Goal: Transaction & Acquisition: Purchase product/service

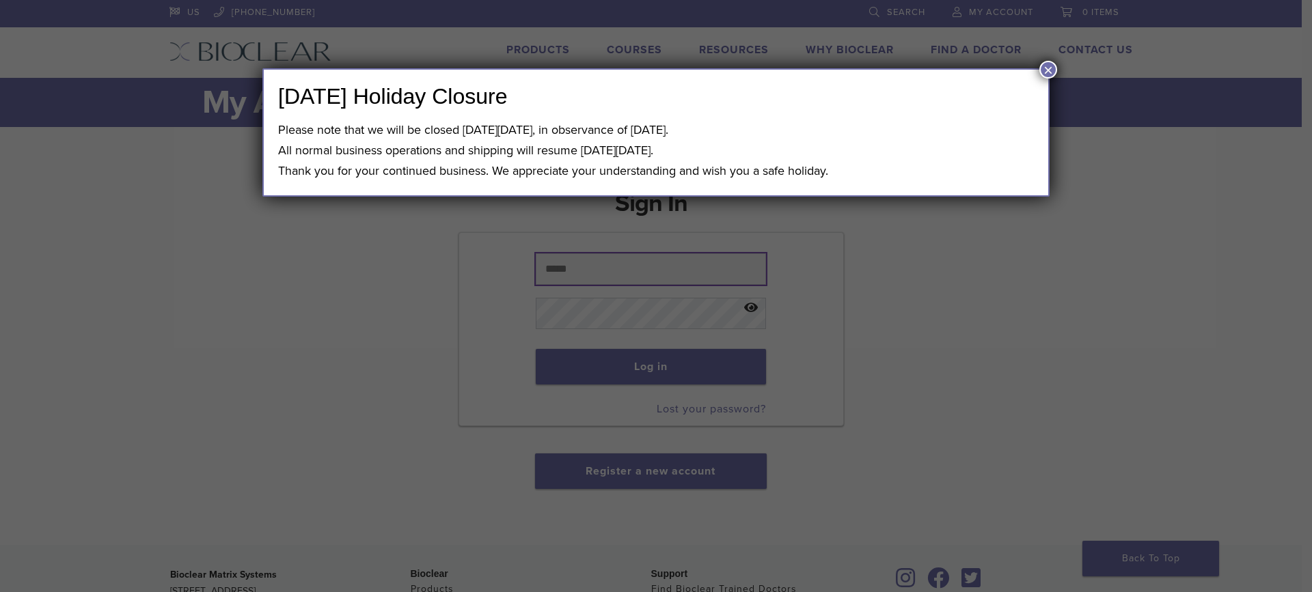
type input "**********"
click at [1044, 68] on button "×" at bounding box center [1048, 70] width 18 height 18
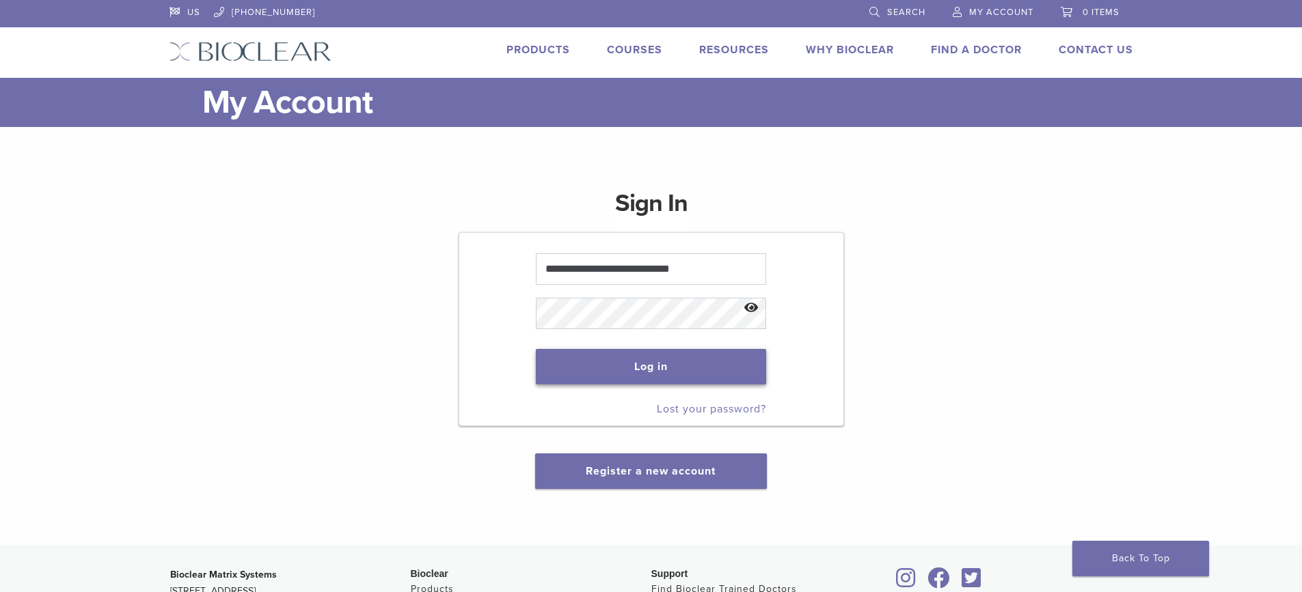
click at [680, 359] on button "Log in" at bounding box center [651, 367] width 230 height 36
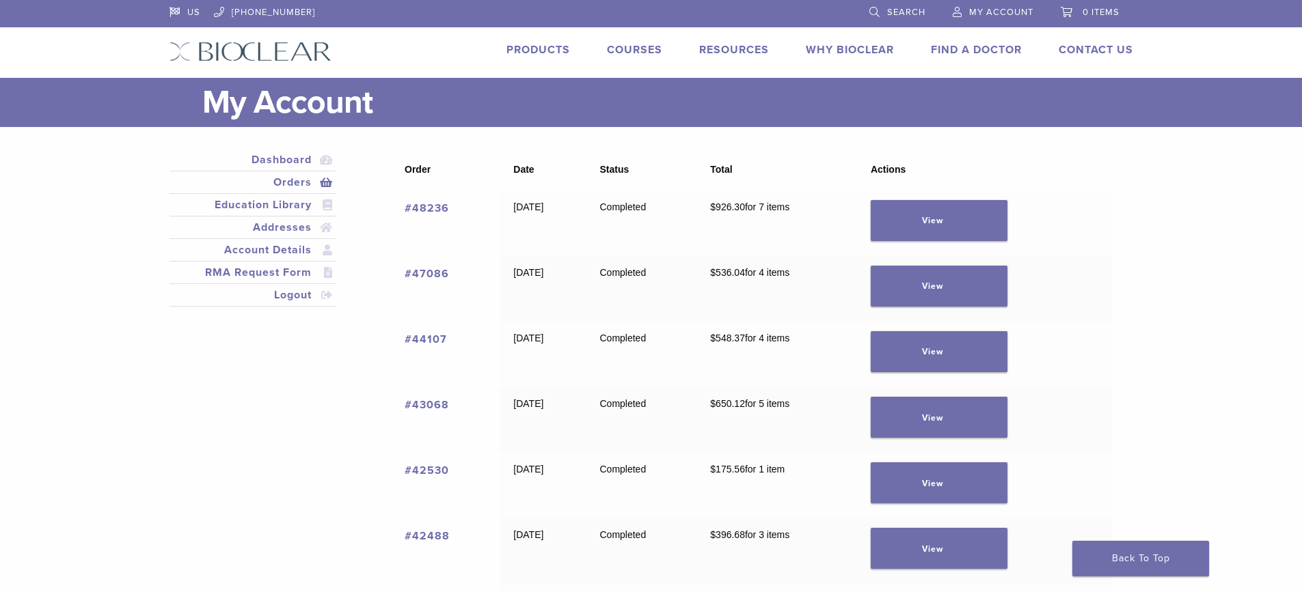
click at [537, 50] on link "Products" at bounding box center [538, 50] width 64 height 14
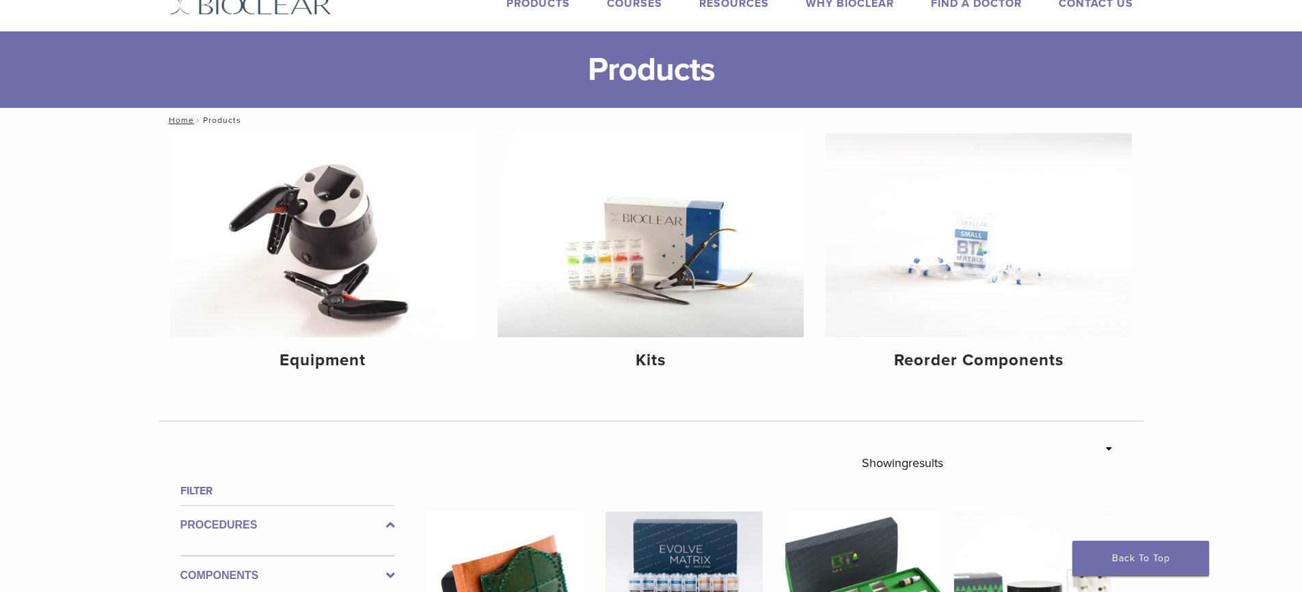
scroll to position [68, 0]
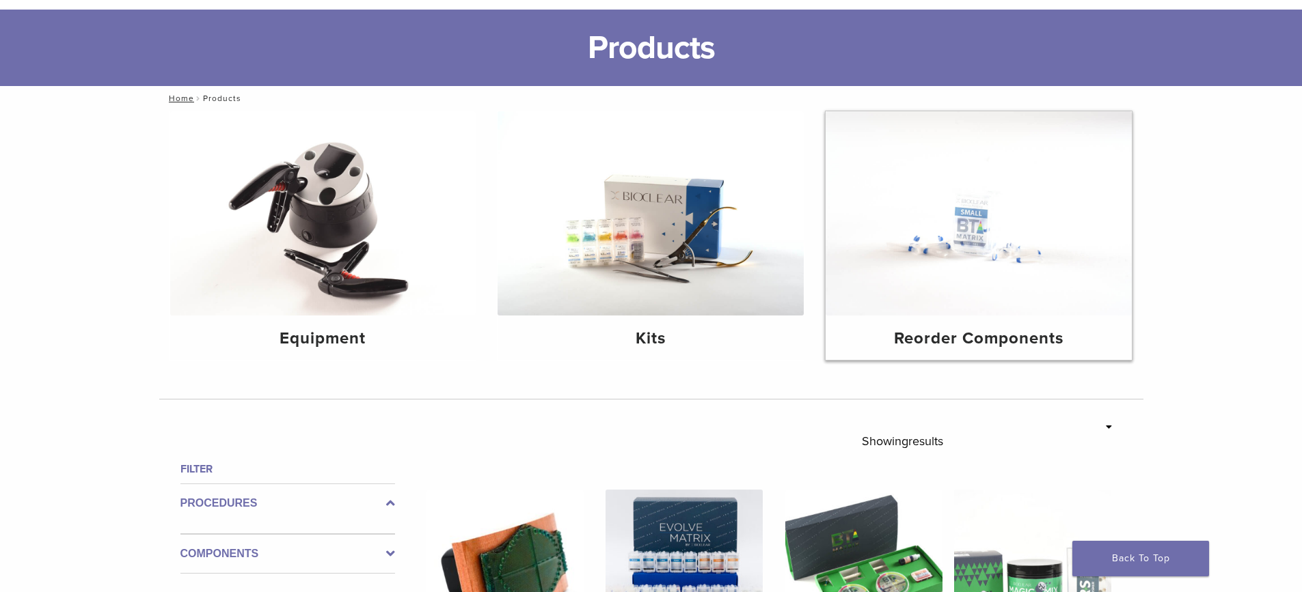
click at [957, 241] on img at bounding box center [978, 213] width 306 height 204
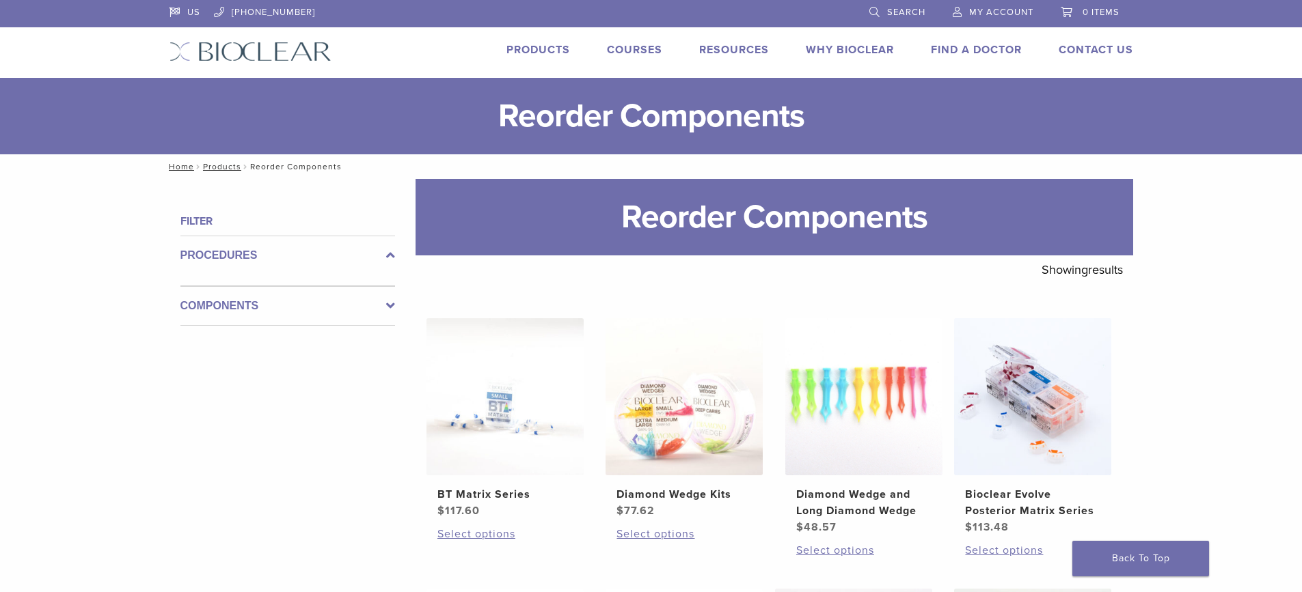
click at [236, 308] on label "Components" at bounding box center [287, 306] width 215 height 16
click at [390, 296] on icon at bounding box center [390, 295] width 9 height 16
click at [275, 248] on label "Procedures" at bounding box center [287, 255] width 215 height 16
click at [540, 49] on link "Products" at bounding box center [538, 50] width 64 height 14
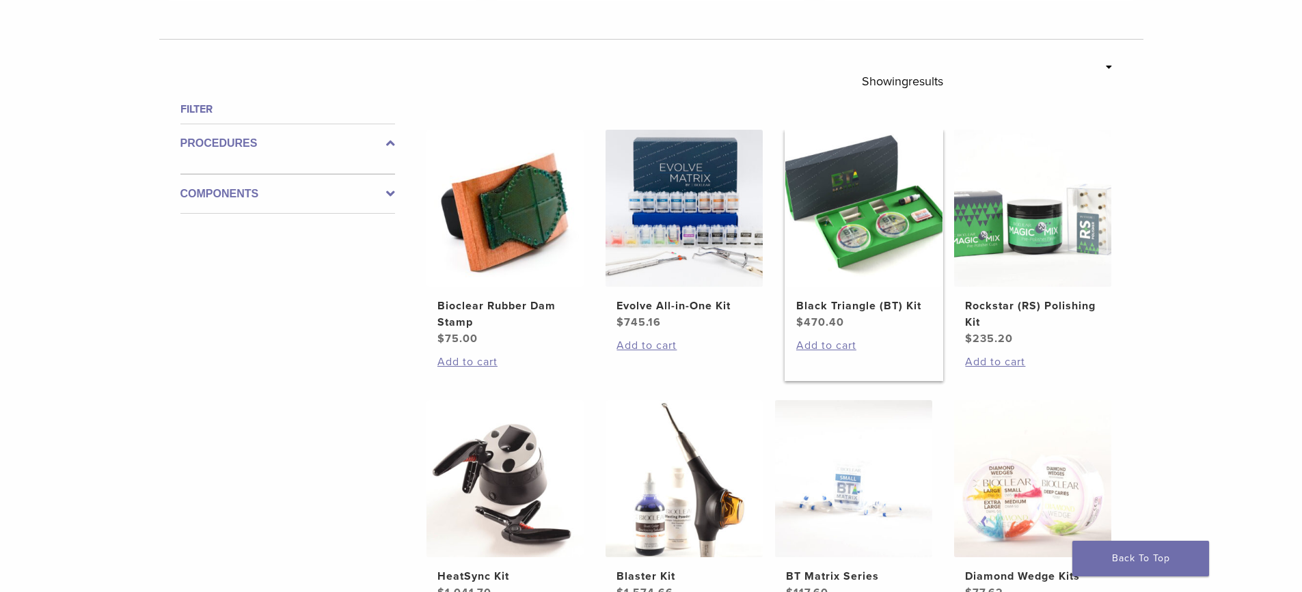
scroll to position [410, 0]
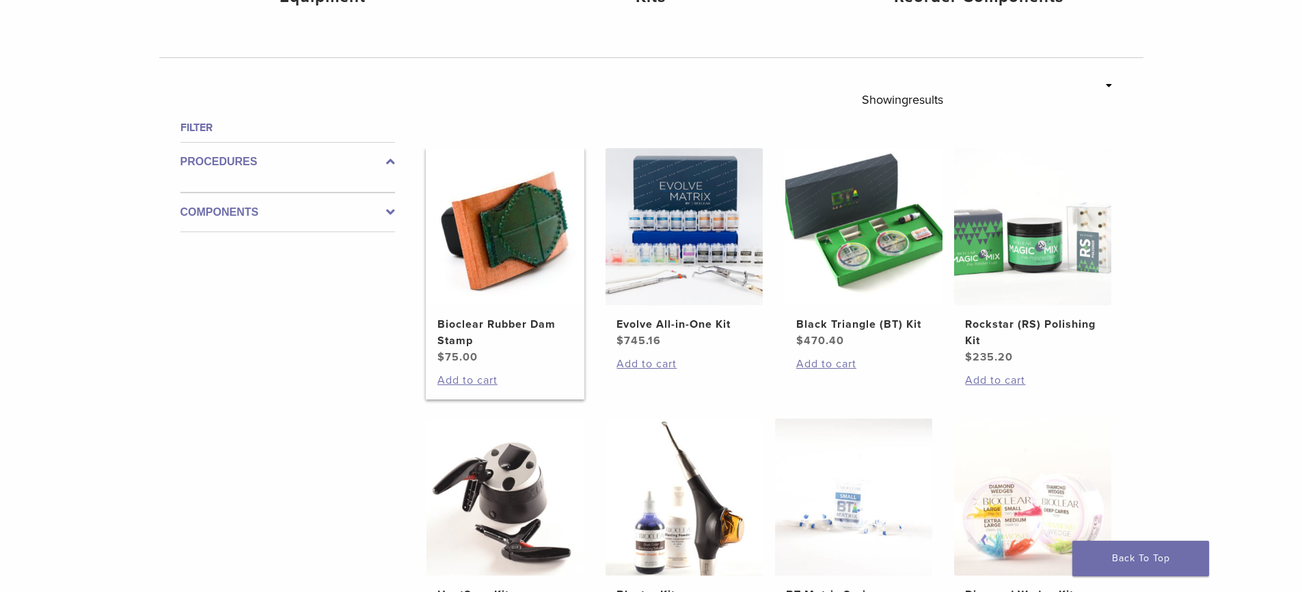
click at [508, 324] on h2 "Bioclear Rubber Dam Stamp" at bounding box center [504, 332] width 135 height 33
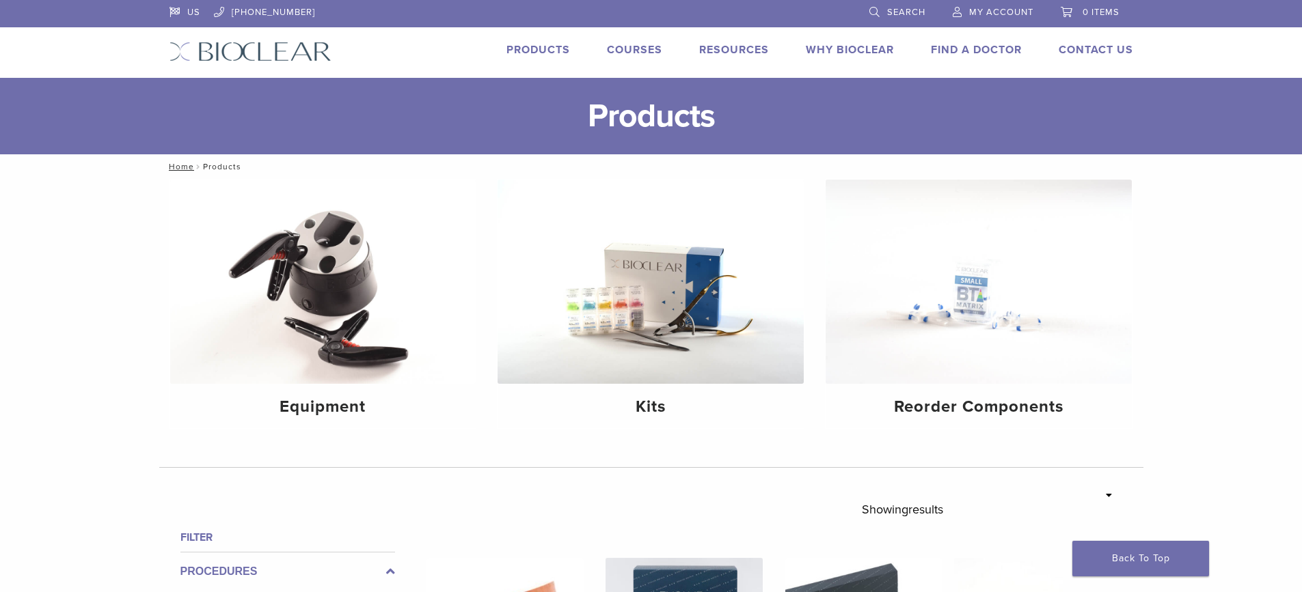
scroll to position [410, 0]
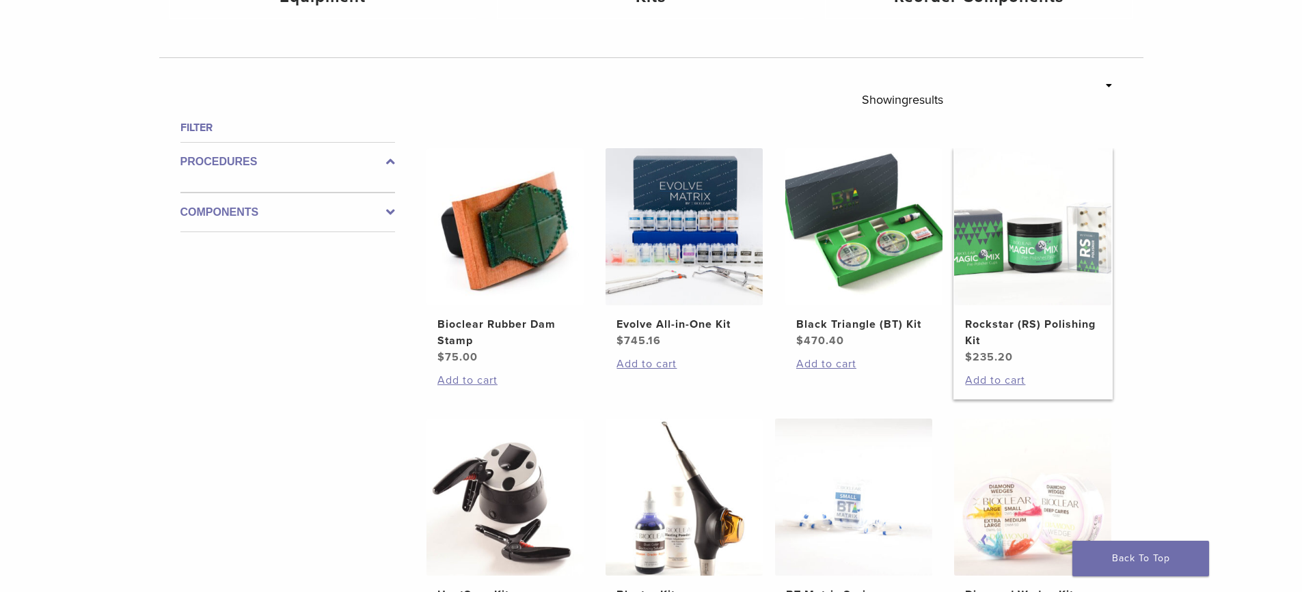
click at [989, 321] on h2 "Rockstar (RS) Polishing Kit" at bounding box center [1032, 332] width 135 height 33
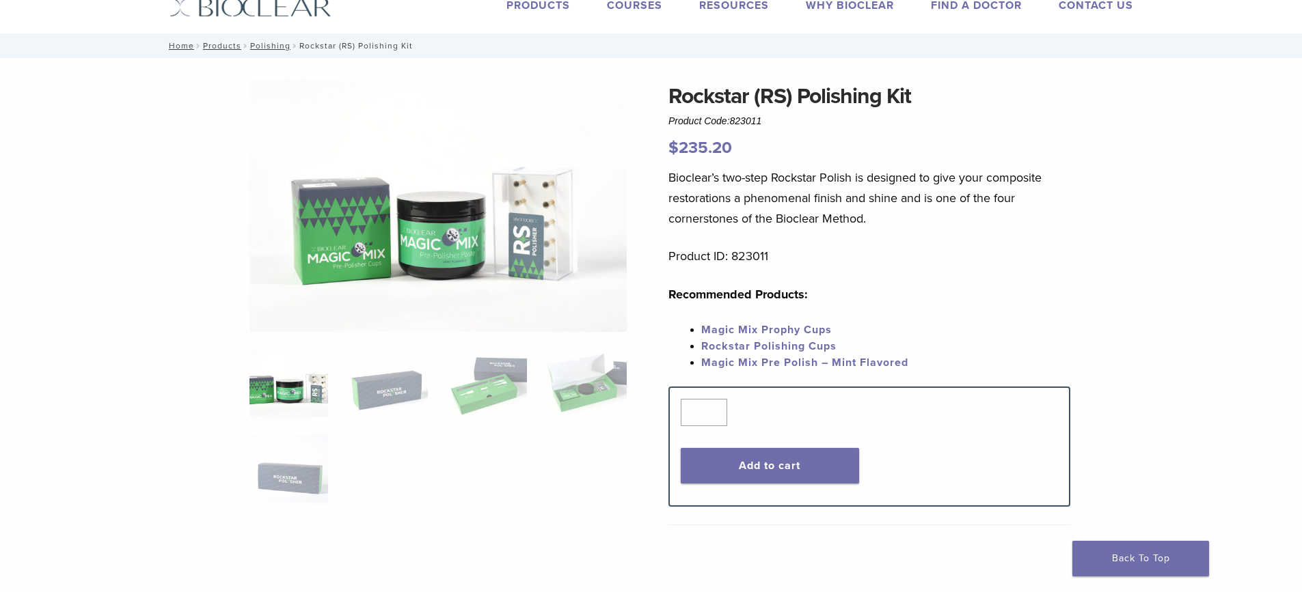
scroll to position [68, 0]
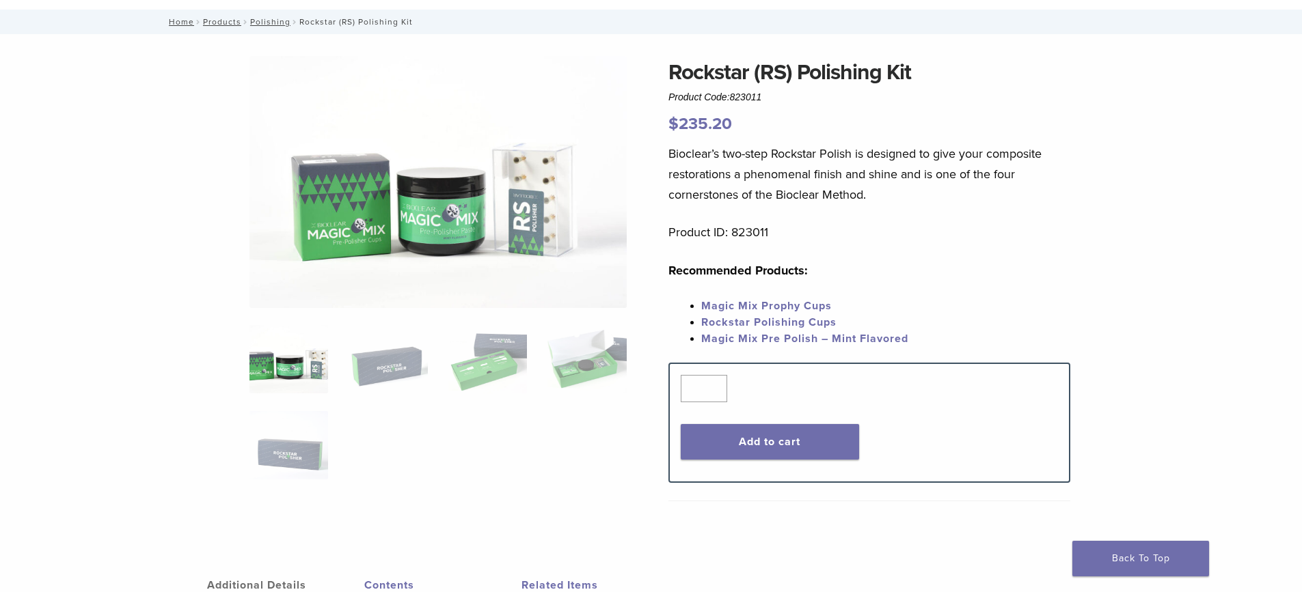
click at [769, 301] on link "Magic Mix Prophy Cups" at bounding box center [766, 306] width 130 height 14
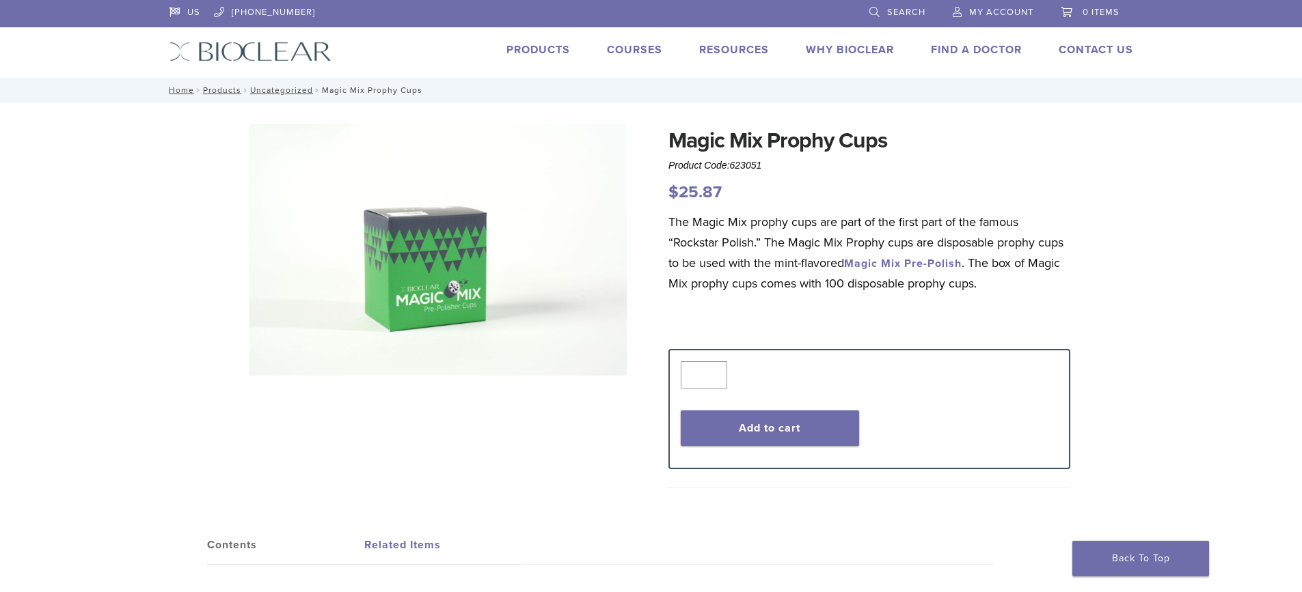
click at [451, 258] on img at bounding box center [437, 249] width 377 height 251
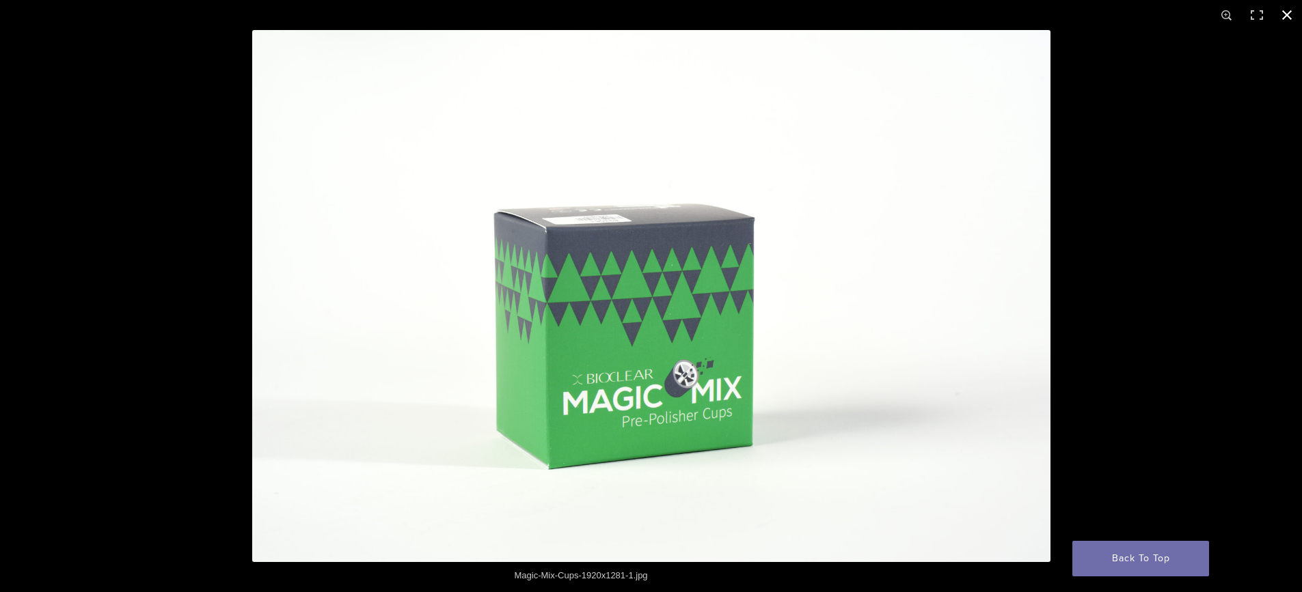
click at [1142, 549] on link "Back To Top" at bounding box center [1140, 559] width 137 height 36
click at [1284, 18] on button "Close (Esc)" at bounding box center [1286, 15] width 30 height 30
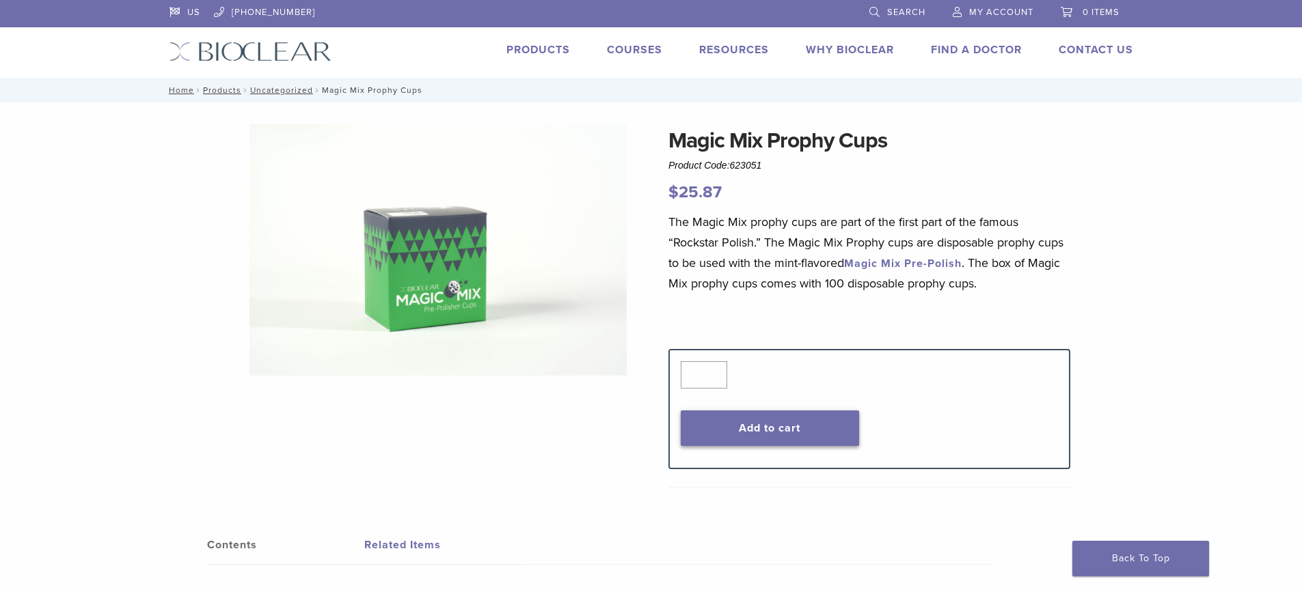
click at [726, 428] on button "Add to cart" at bounding box center [769, 429] width 178 height 36
click at [544, 43] on li "Products" at bounding box center [538, 50] width 64 height 16
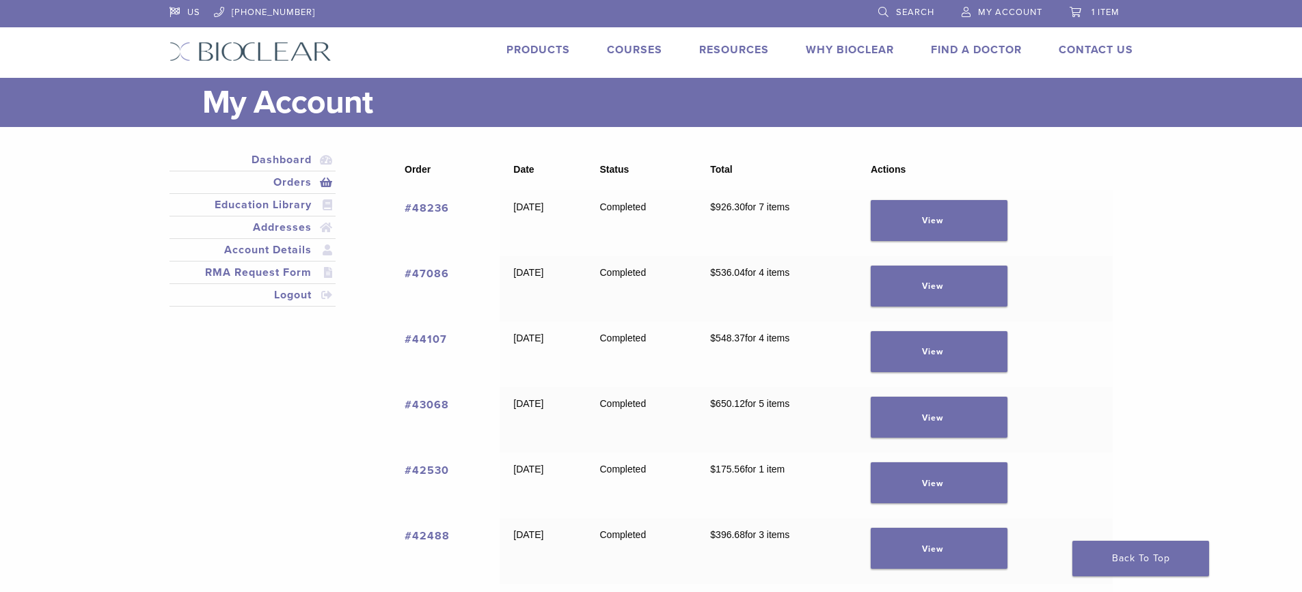
click at [546, 46] on link "Products" at bounding box center [538, 50] width 64 height 14
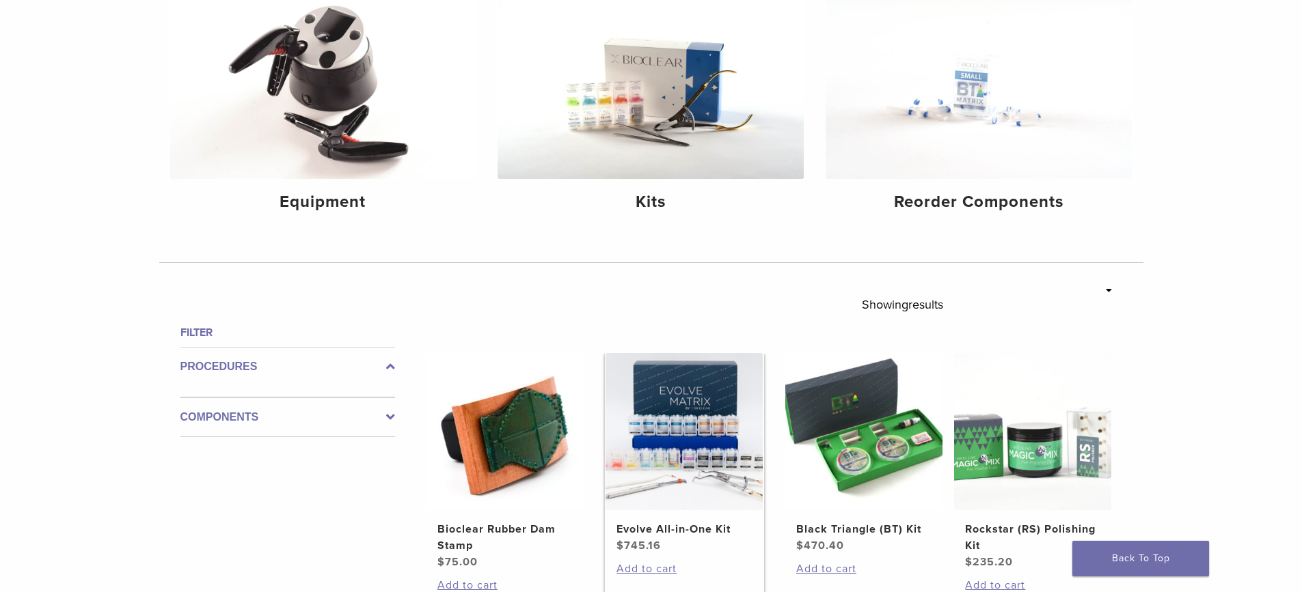
scroll to position [273, 0]
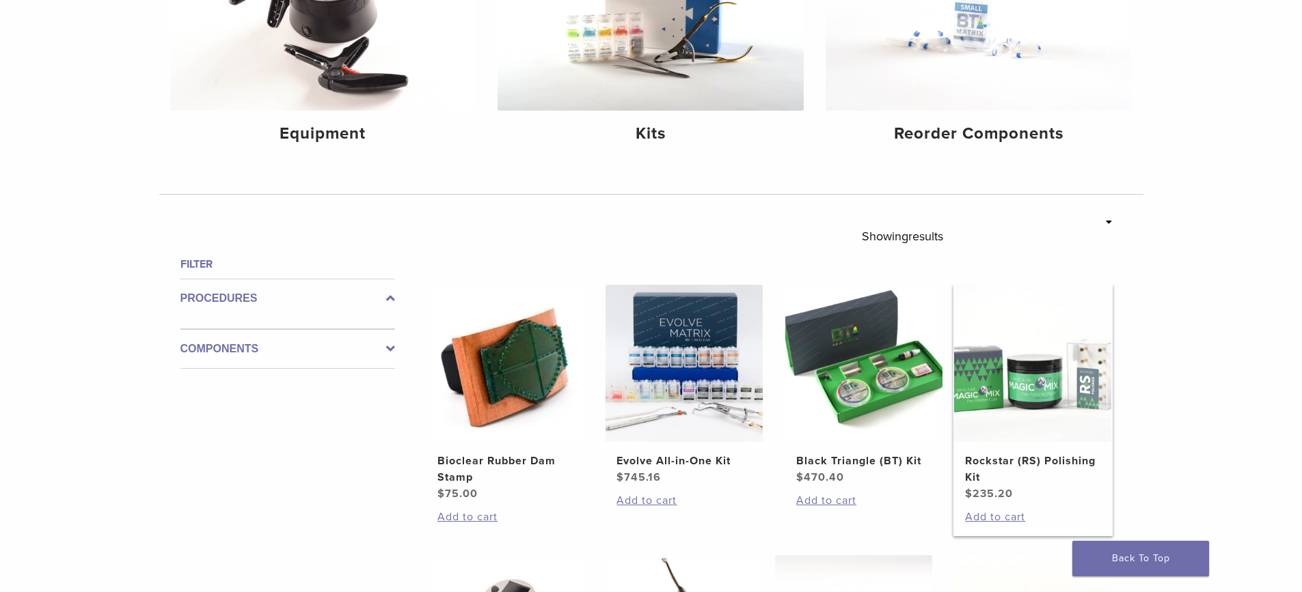
click at [1004, 459] on h2 "Rockstar (RS) Polishing Kit" at bounding box center [1032, 469] width 135 height 33
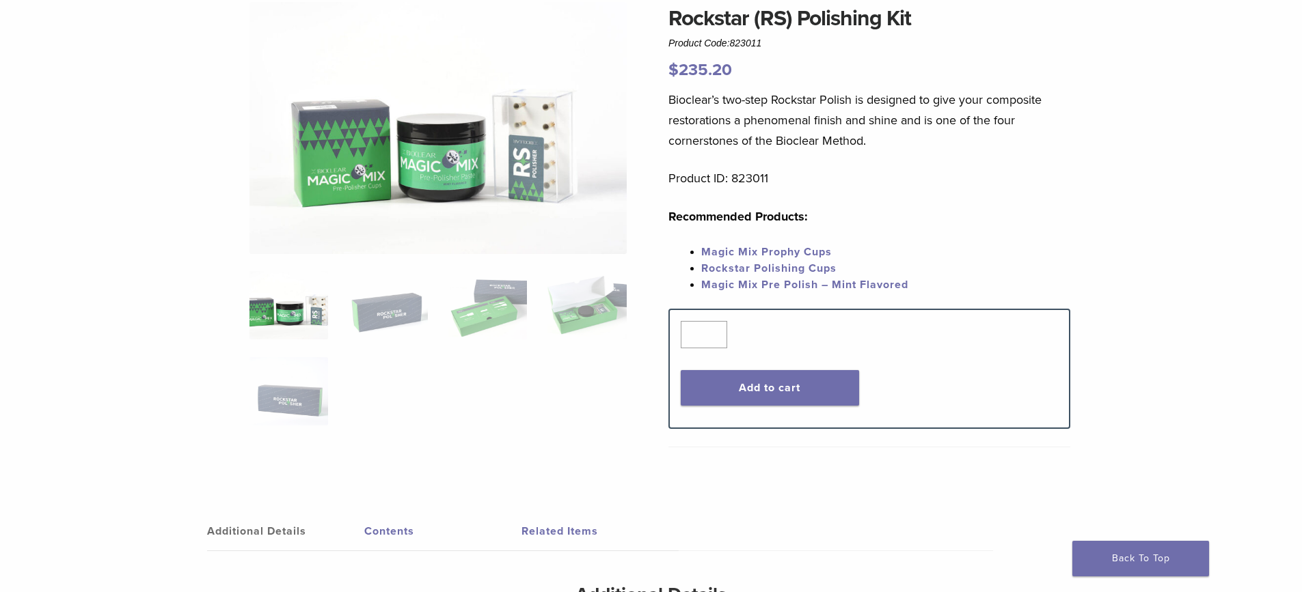
scroll to position [137, 0]
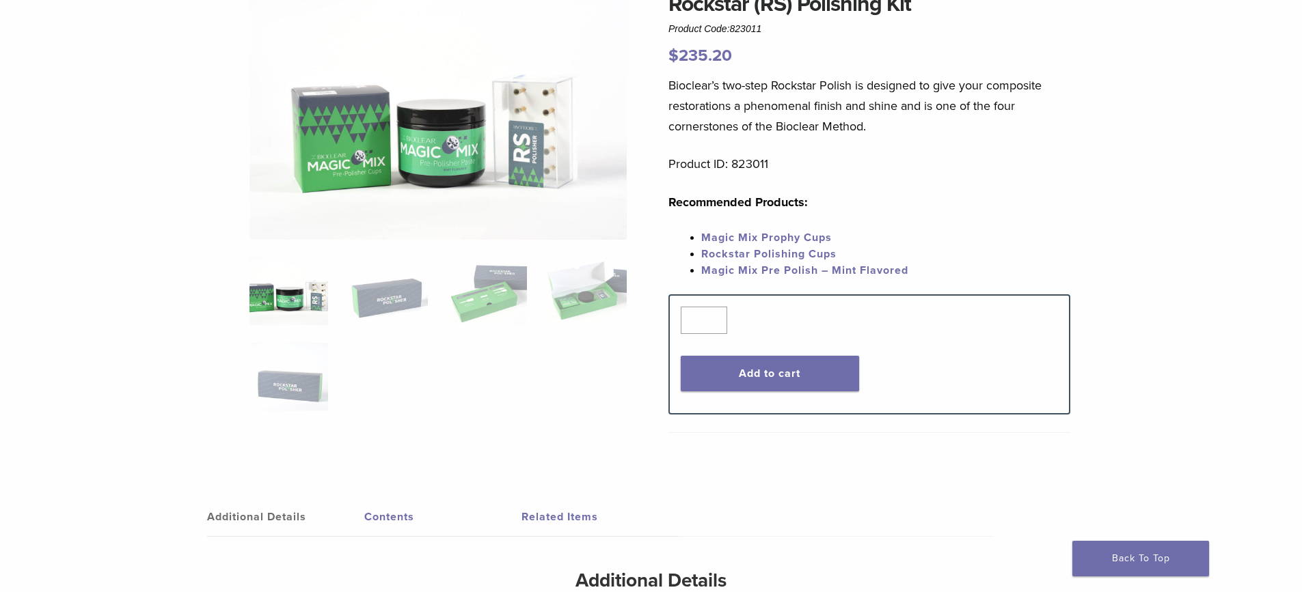
click at [796, 234] on link "Magic Mix Prophy Cups" at bounding box center [766, 238] width 130 height 14
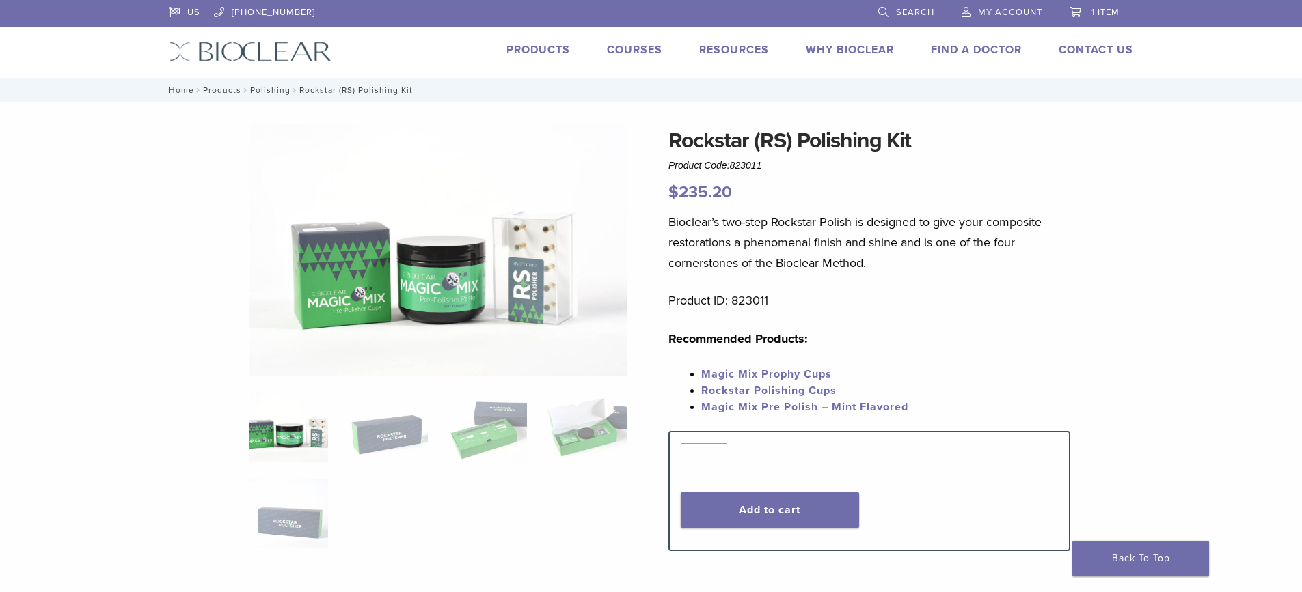
scroll to position [137, 0]
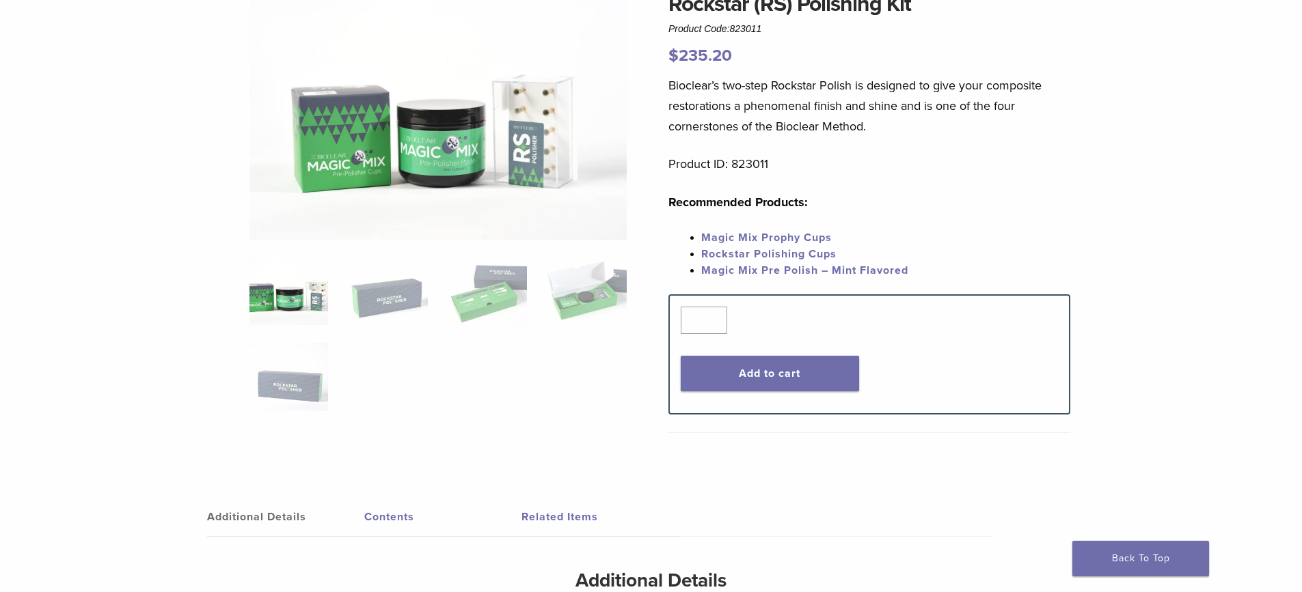
click at [758, 249] on link "Rockstar Polishing Cups" at bounding box center [768, 254] width 135 height 14
